Goal: Register for event/course

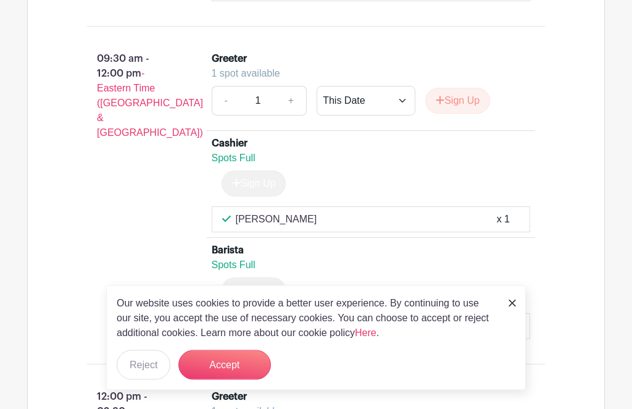
scroll to position [1343, 0]
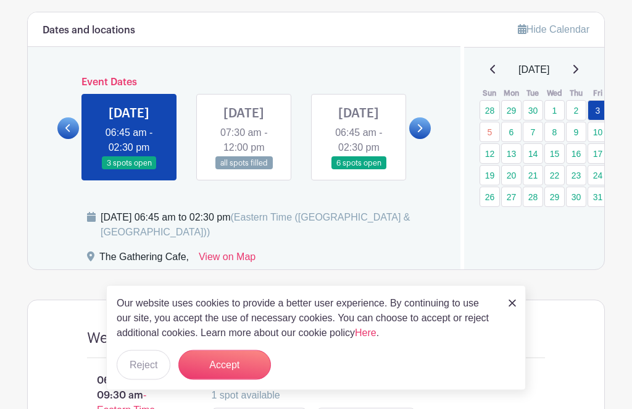
scroll to position [684, 0]
click at [511, 132] on link "6" at bounding box center [511, 132] width 20 height 20
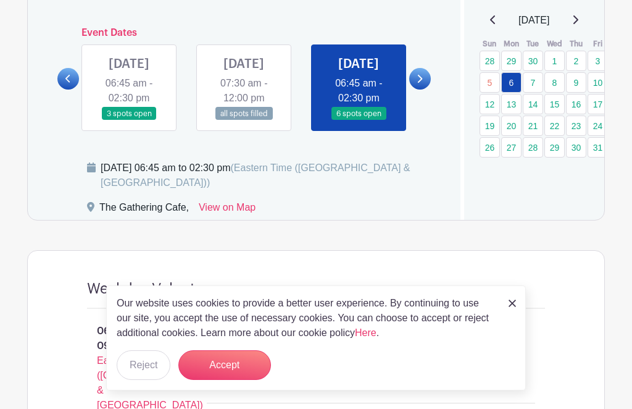
scroll to position [732, 0]
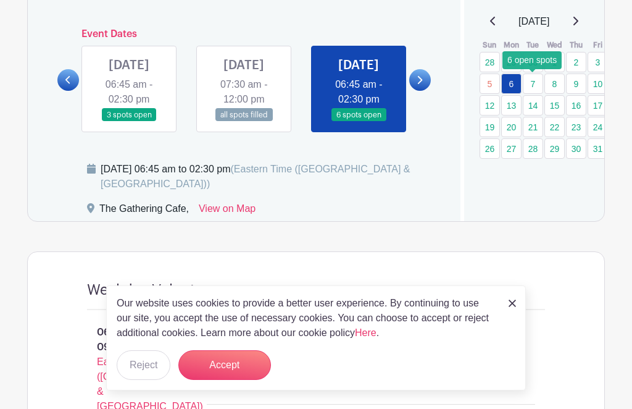
click at [535, 86] on link "7" at bounding box center [533, 83] width 20 height 20
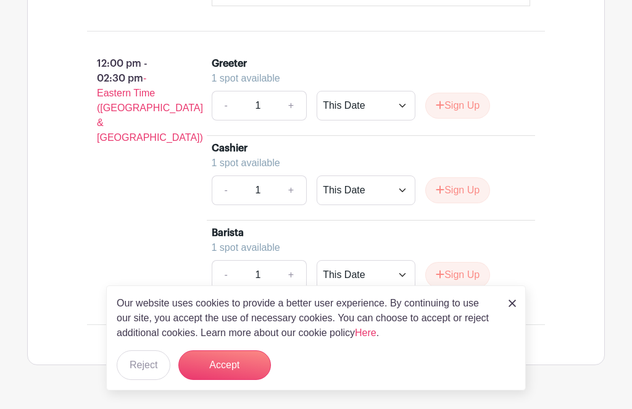
scroll to position [1663, 0]
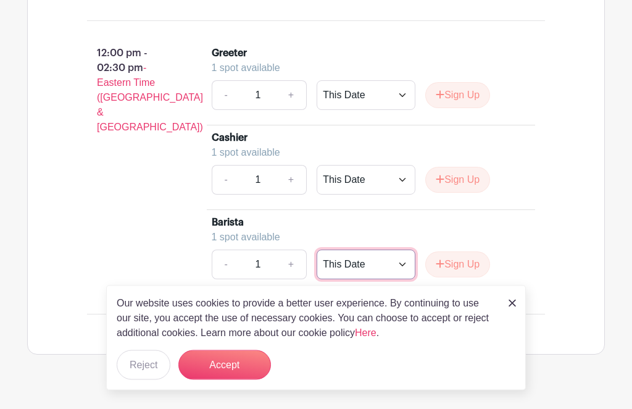
click at [346, 280] on select "This Date Select Dates" at bounding box center [366, 265] width 99 height 30
click at [251, 280] on input "1" at bounding box center [258, 265] width 37 height 30
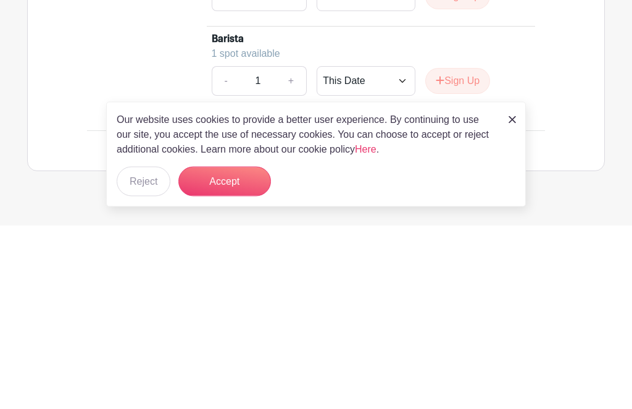
click at [216, 350] on button "Accept" at bounding box center [224, 365] width 93 height 30
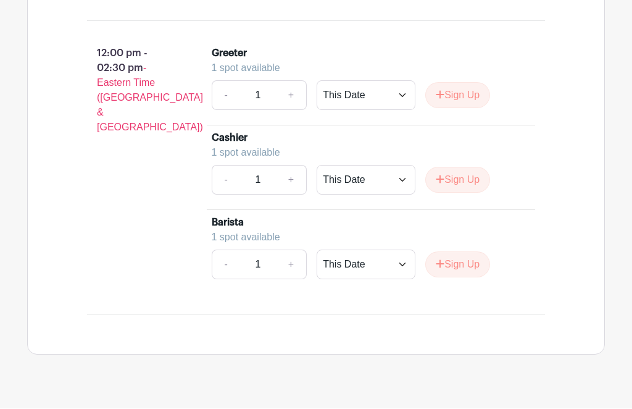
click at [468, 278] on button "Sign Up" at bounding box center [457, 265] width 65 height 26
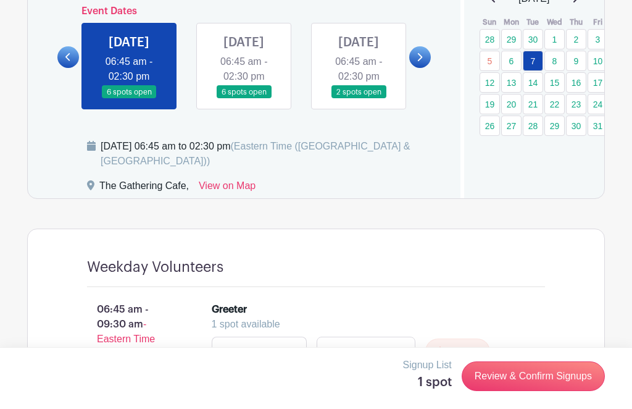
scroll to position [751, 0]
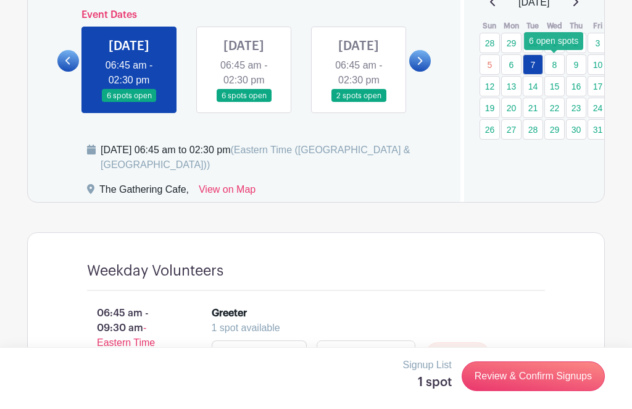
click at [558, 68] on link "8" at bounding box center [555, 64] width 20 height 20
click at [573, 69] on link "9" at bounding box center [576, 64] width 20 height 20
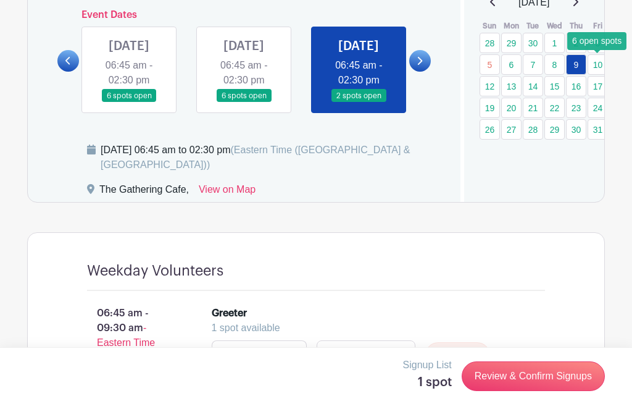
click at [597, 68] on link "10" at bounding box center [598, 64] width 20 height 20
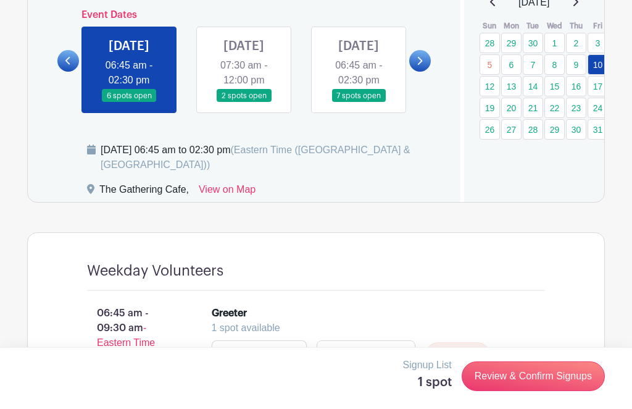
click at [515, 67] on link "6" at bounding box center [511, 64] width 20 height 20
click at [537, 64] on link "7" at bounding box center [533, 64] width 20 height 20
click at [551, 66] on link "8" at bounding box center [555, 64] width 20 height 20
click at [577, 66] on link "9" at bounding box center [576, 64] width 20 height 20
click at [577, 67] on link "9" at bounding box center [576, 64] width 20 height 20
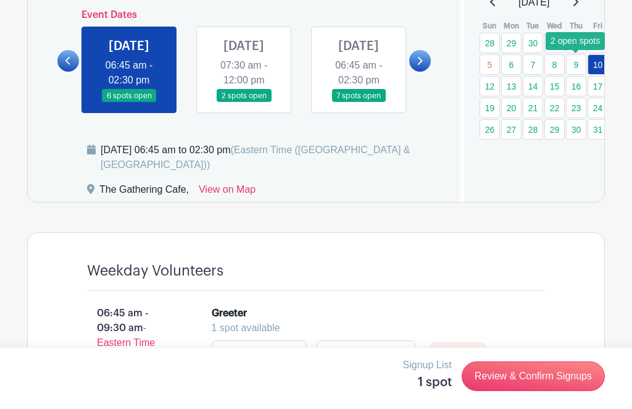
click at [574, 62] on link "9" at bounding box center [576, 64] width 20 height 20
click at [581, 66] on link "9" at bounding box center [576, 64] width 20 height 20
click at [581, 62] on link "9" at bounding box center [576, 64] width 20 height 20
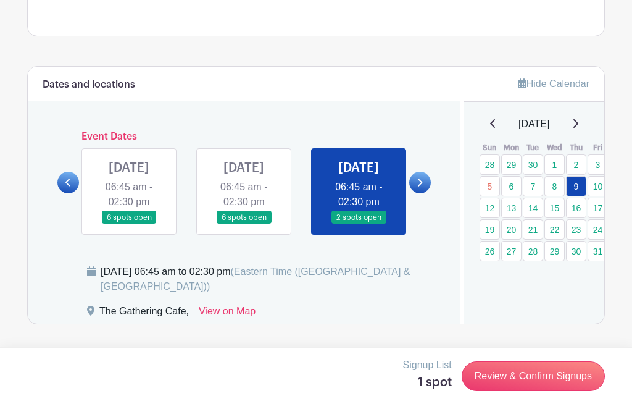
scroll to position [628, 0]
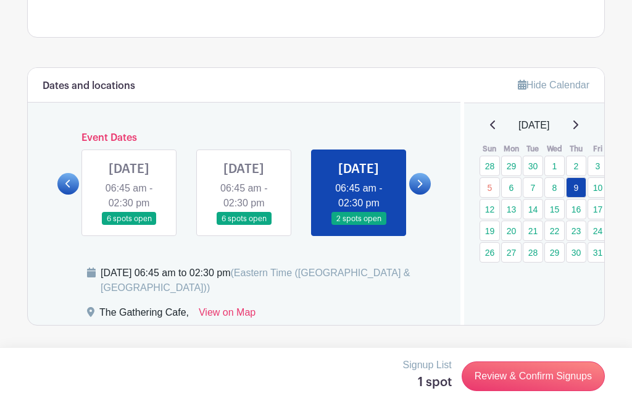
click at [598, 191] on link "10" at bounding box center [598, 187] width 20 height 20
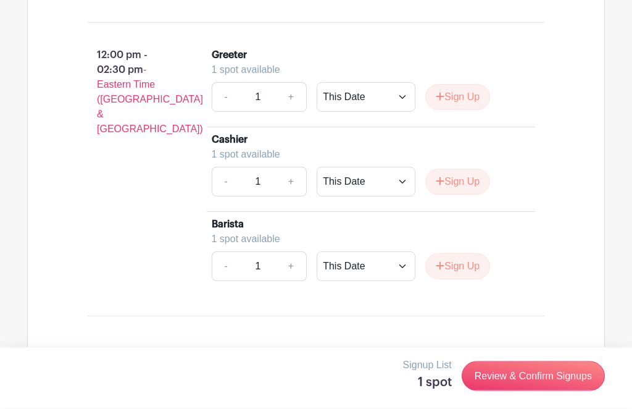
scroll to position [1663, 0]
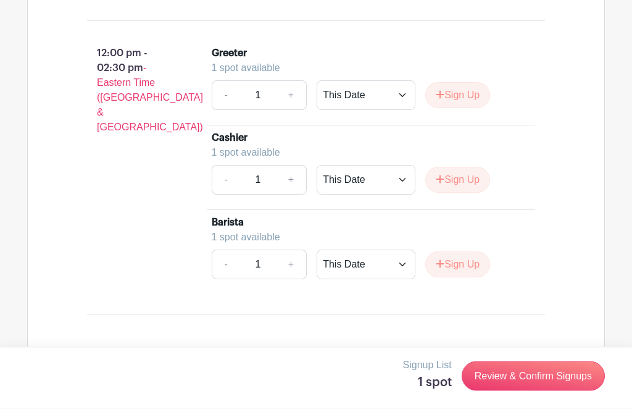
click at [465, 278] on button "Sign Up" at bounding box center [457, 265] width 65 height 26
click at [540, 391] on link "Review & Confirm Signups" at bounding box center [533, 376] width 143 height 30
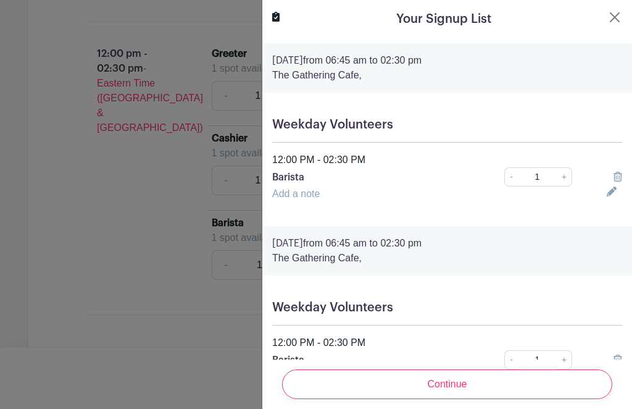
click at [451, 399] on input "Continue" at bounding box center [447, 384] width 330 height 30
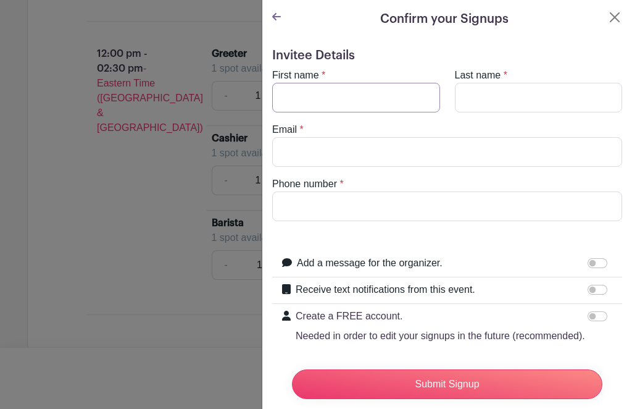
click at [324, 93] on input "First name" at bounding box center [356, 98] width 168 height 30
type input "Linda"
type input "Perryman"
click at [345, 151] on input "Email" at bounding box center [447, 152] width 350 height 30
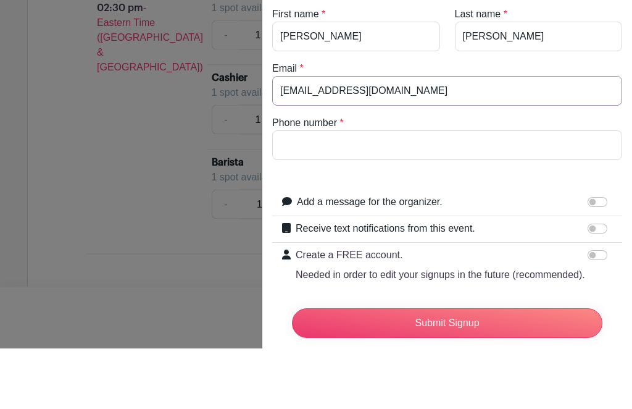
type input "lindaperryman2014@gmail.com"
click at [320, 191] on input "Phone number" at bounding box center [447, 206] width 350 height 30
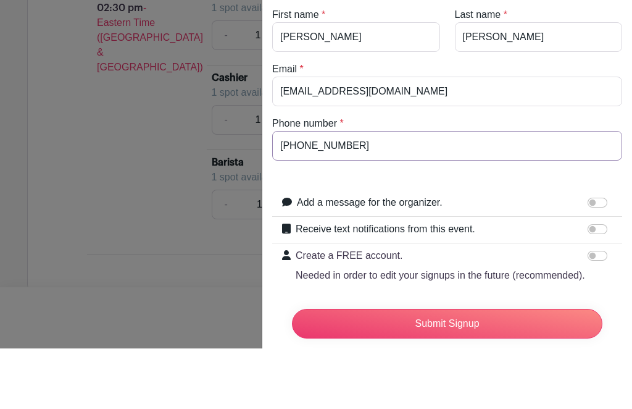
type input "980-213-9298"
click at [447, 369] on input "Submit Signup" at bounding box center [447, 384] width 311 height 30
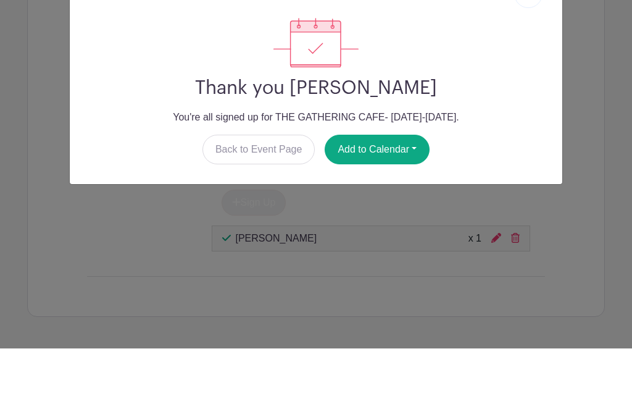
scroll to position [1686, 0]
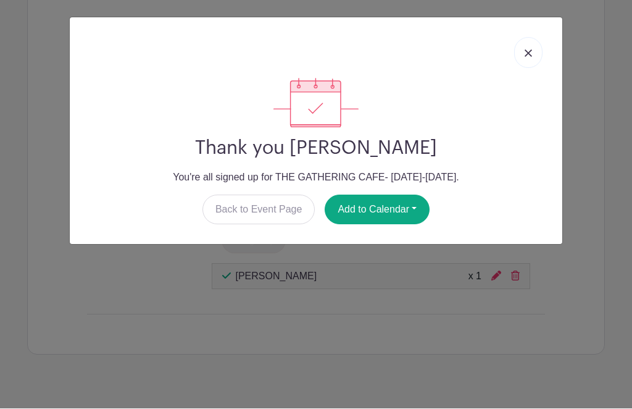
click at [522, 50] on link at bounding box center [528, 53] width 28 height 31
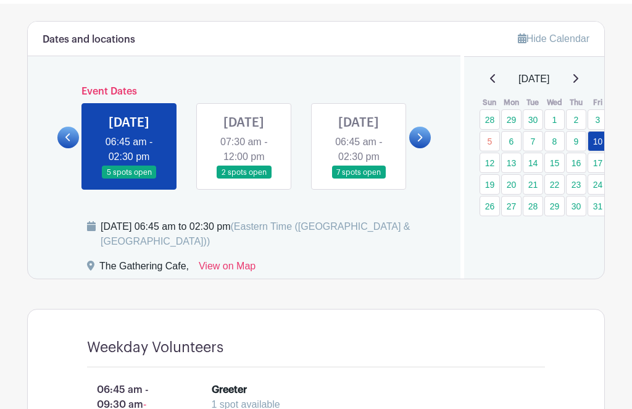
scroll to position [674, 0]
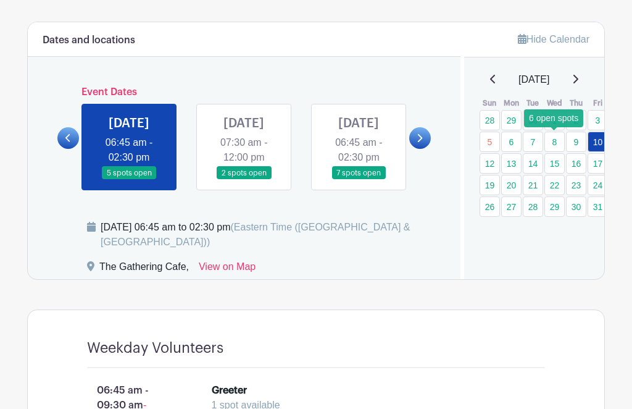
click at [564, 144] on link "8" at bounding box center [555, 142] width 20 height 20
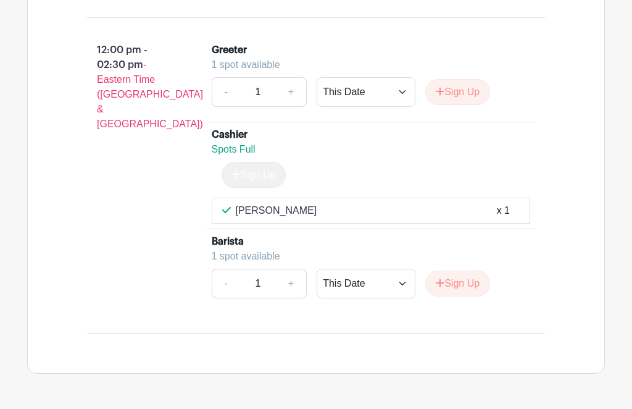
scroll to position [1663, 0]
